Goal: Transaction & Acquisition: Purchase product/service

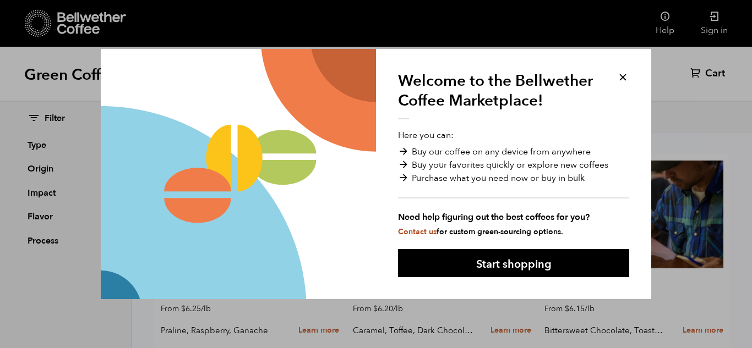
click at [622, 79] on button at bounding box center [622, 77] width 13 height 13
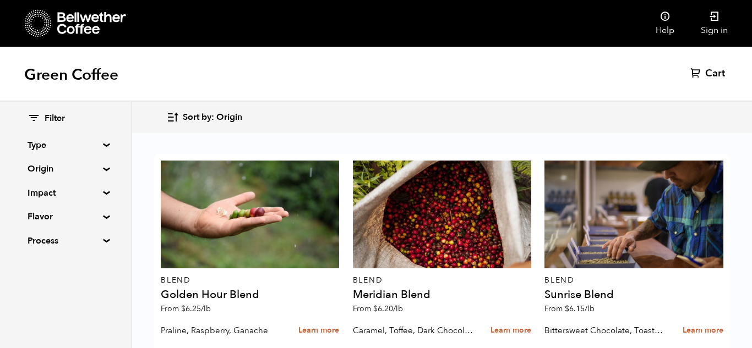
scroll to position [506, 0]
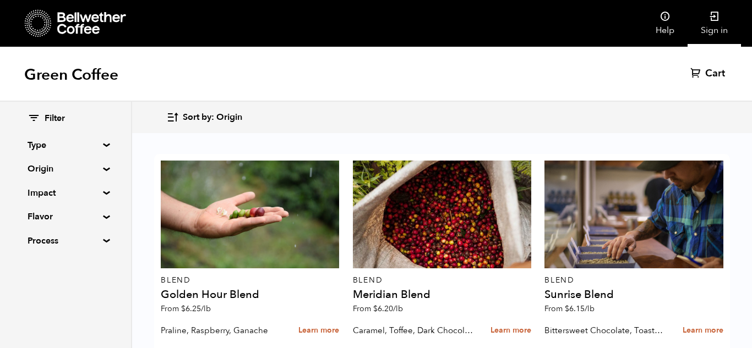
click at [720, 28] on link "Sign in" at bounding box center [713, 23] width 53 height 47
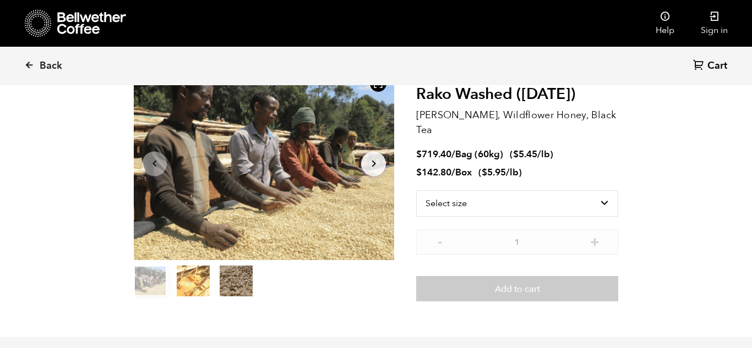
scroll to position [71, 0]
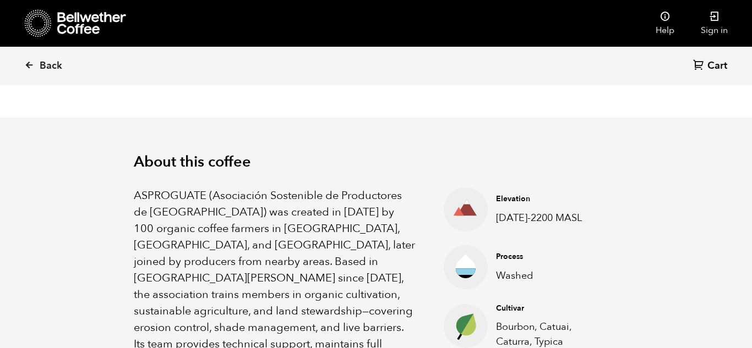
scroll to position [287, 0]
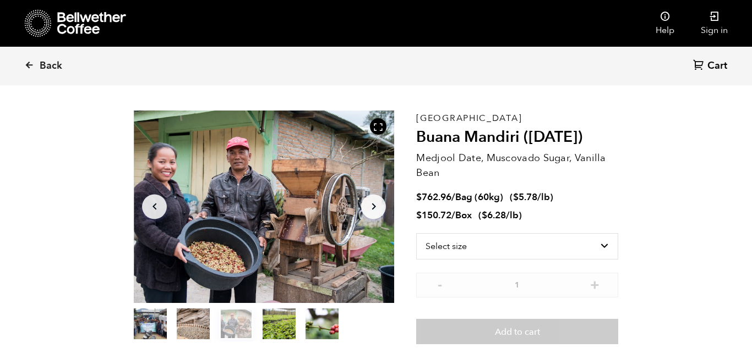
scroll to position [30, 0]
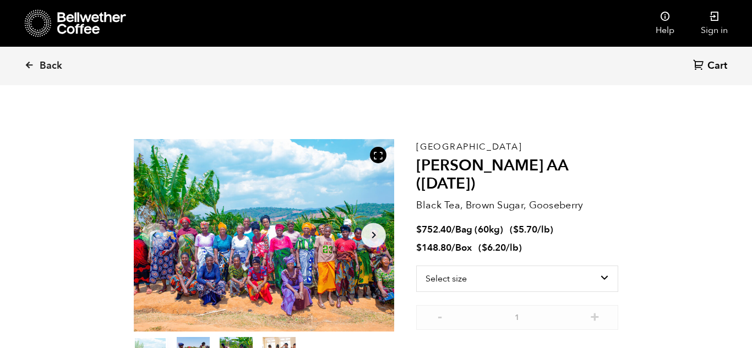
scroll to position [479, 471]
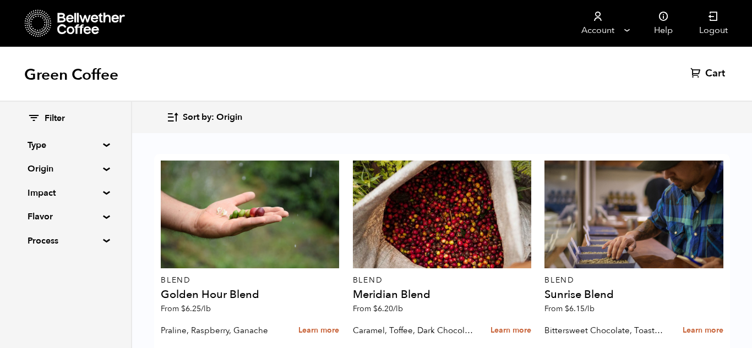
scroll to position [692, 0]
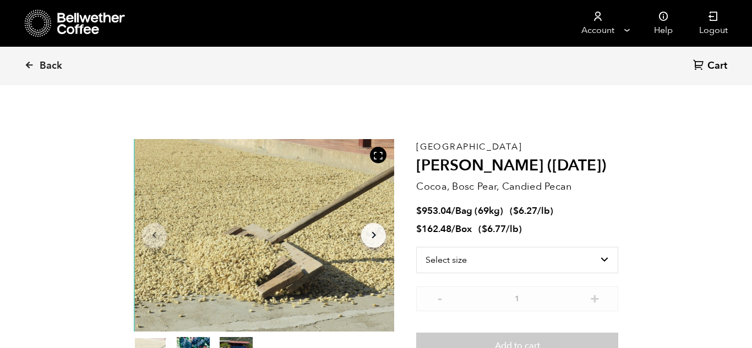
scroll to position [479, 471]
click at [519, 254] on select "Select size Bag (69kg) (152 lbs) Box (24 lbs)" at bounding box center [517, 260] width 202 height 26
select select "bag-2"
click at [416, 247] on select "Select size Bag (69kg) (152 lbs) Box (24 lbs)" at bounding box center [517, 260] width 202 height 26
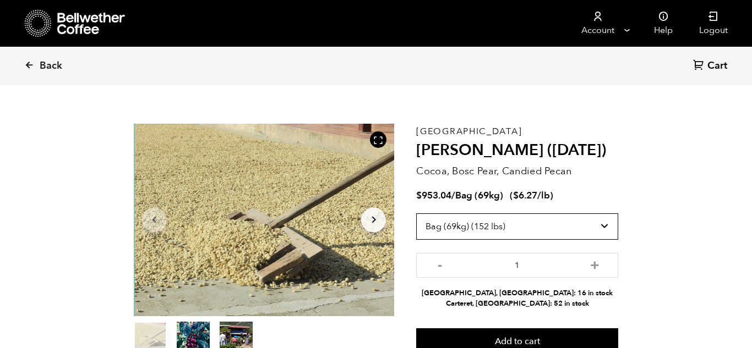
scroll to position [15, 0]
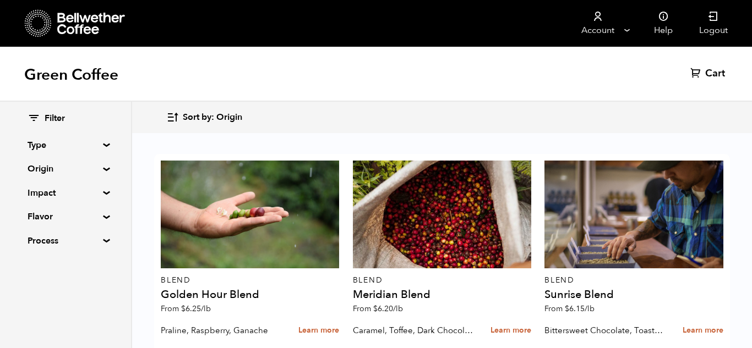
scroll to position [1200, 0]
